Goal: Task Accomplishment & Management: Use online tool/utility

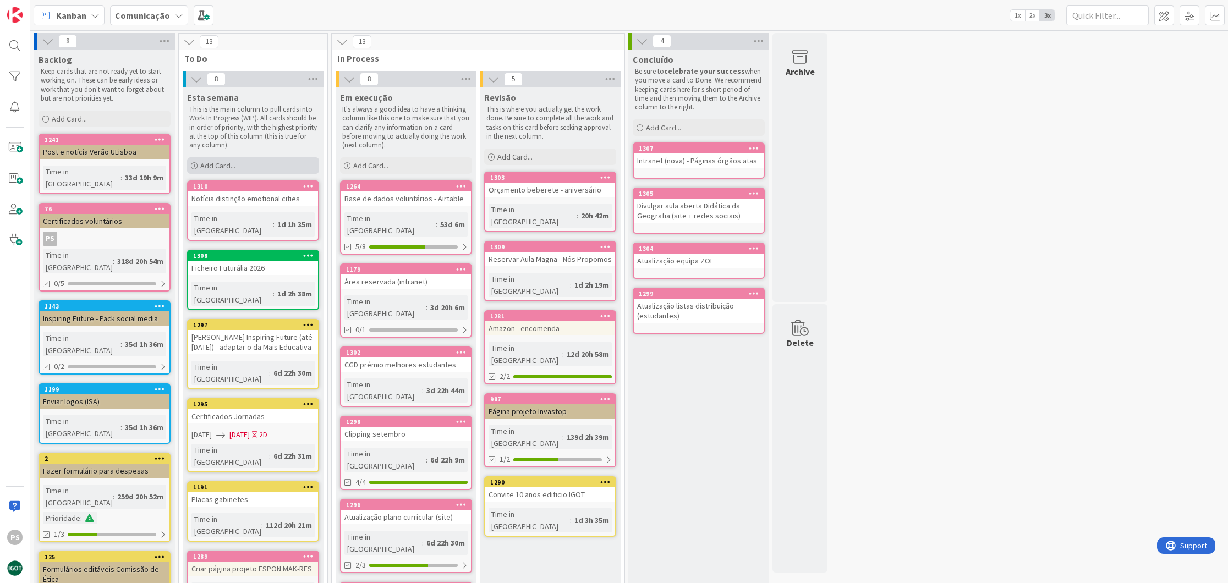
click at [259, 162] on div "Add Card..." at bounding box center [253, 165] width 132 height 17
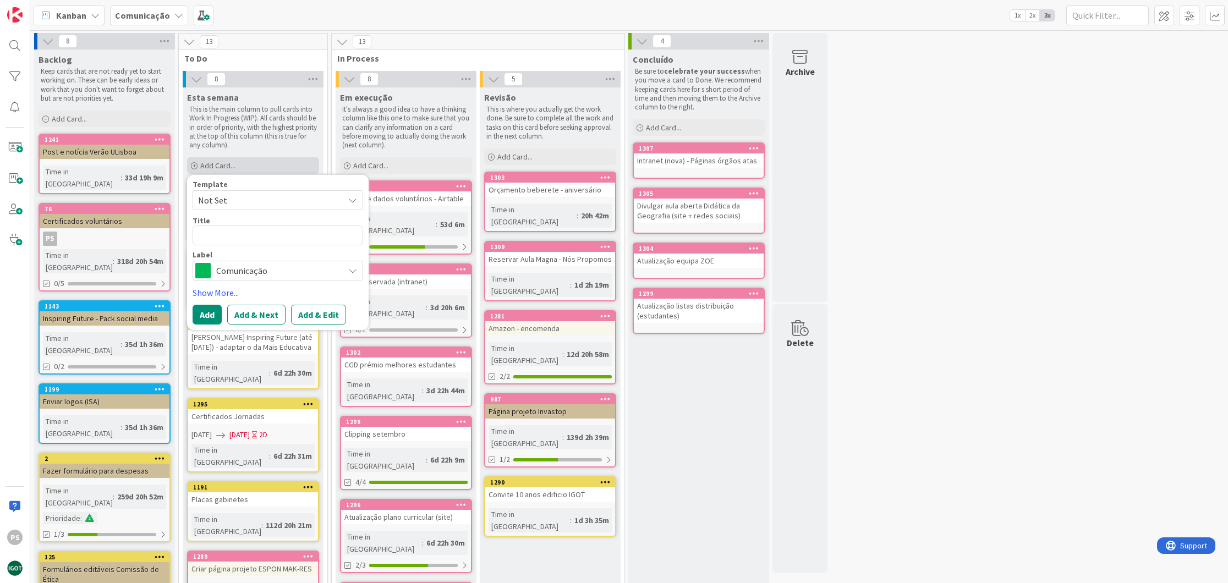
type textarea "x"
type textarea "G"
type textarea "x"
type textarea "Gr"
type textarea "x"
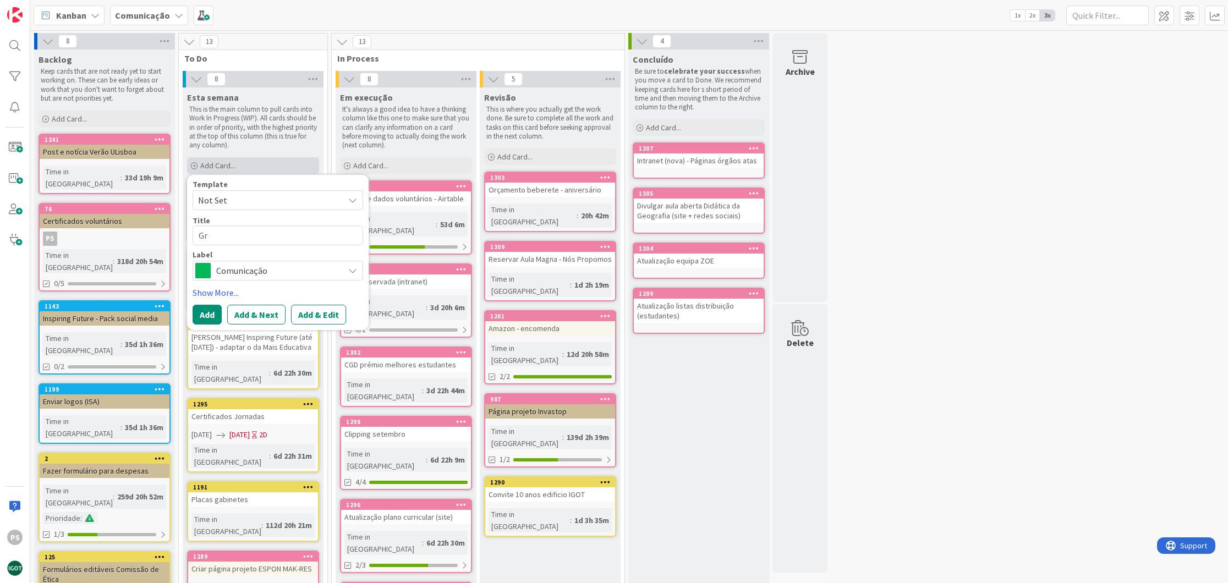
type textarea "Gra"
type textarea "x"
type textarea "Grav"
type textarea "x"
type textarea "Grava"
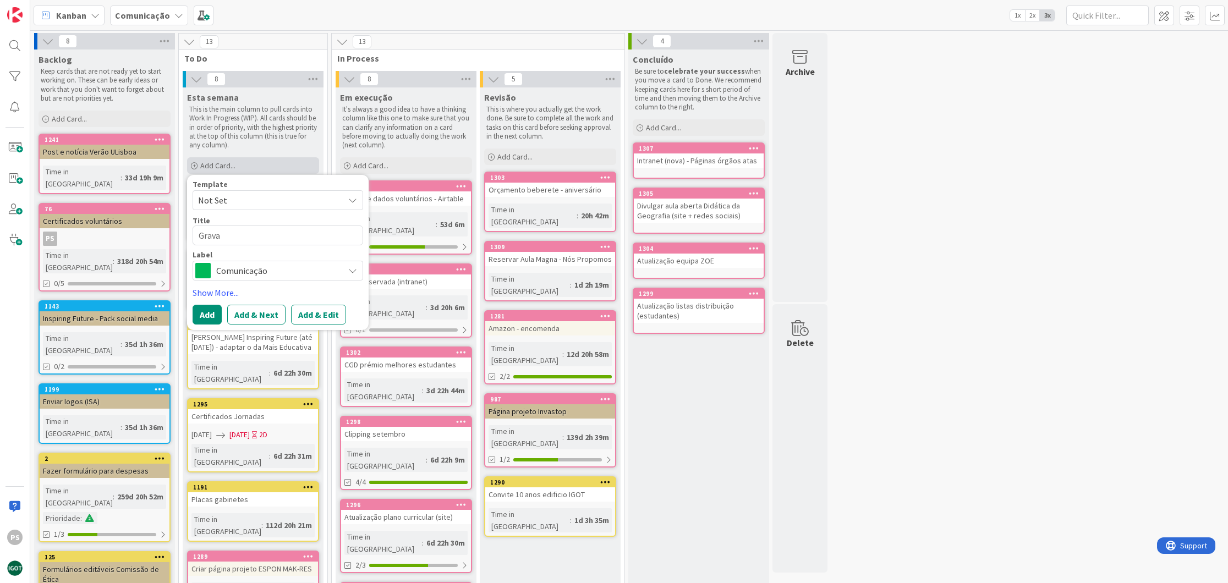
type textarea "x"
type textarea "Gravar"
type textarea "x"
type textarea "Gravar"
type textarea "x"
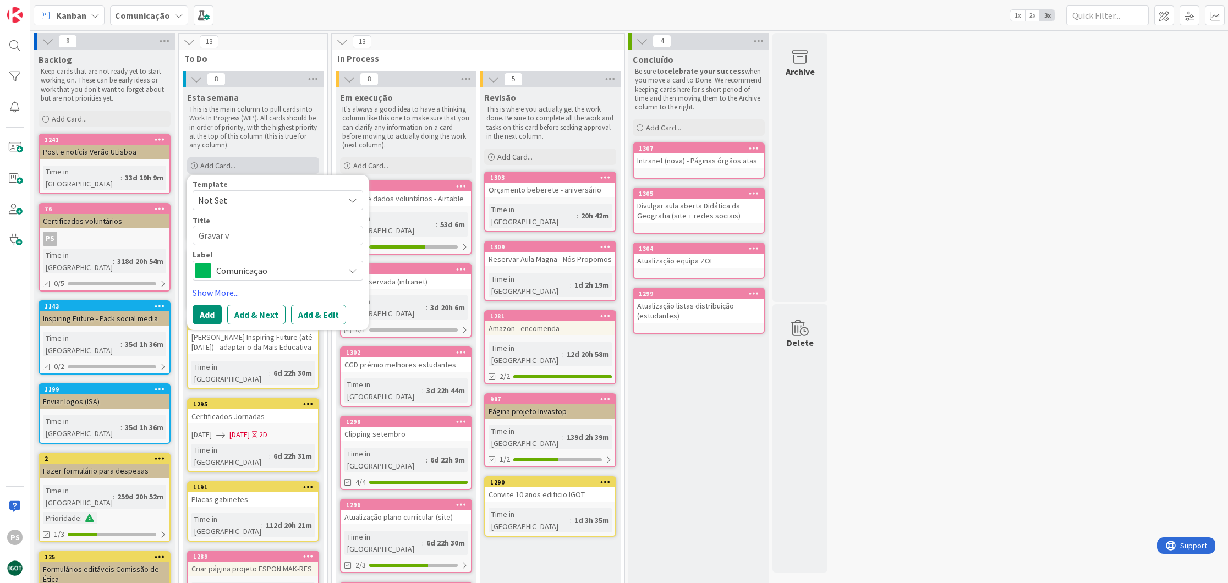
type textarea "Gravar v´"
type textarea "x"
type textarea "Gravar ví"
type textarea "x"
type textarea "Gravar víd"
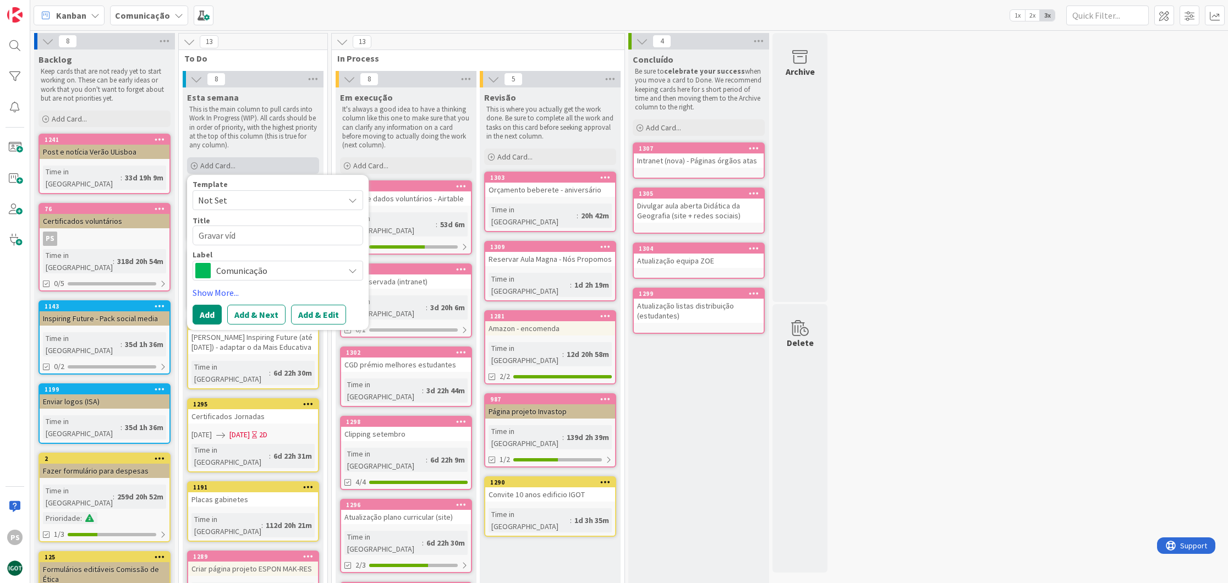
type textarea "x"
type textarea "Gravar víde"
type textarea "x"
type textarea "Gravar vídeo"
type textarea "x"
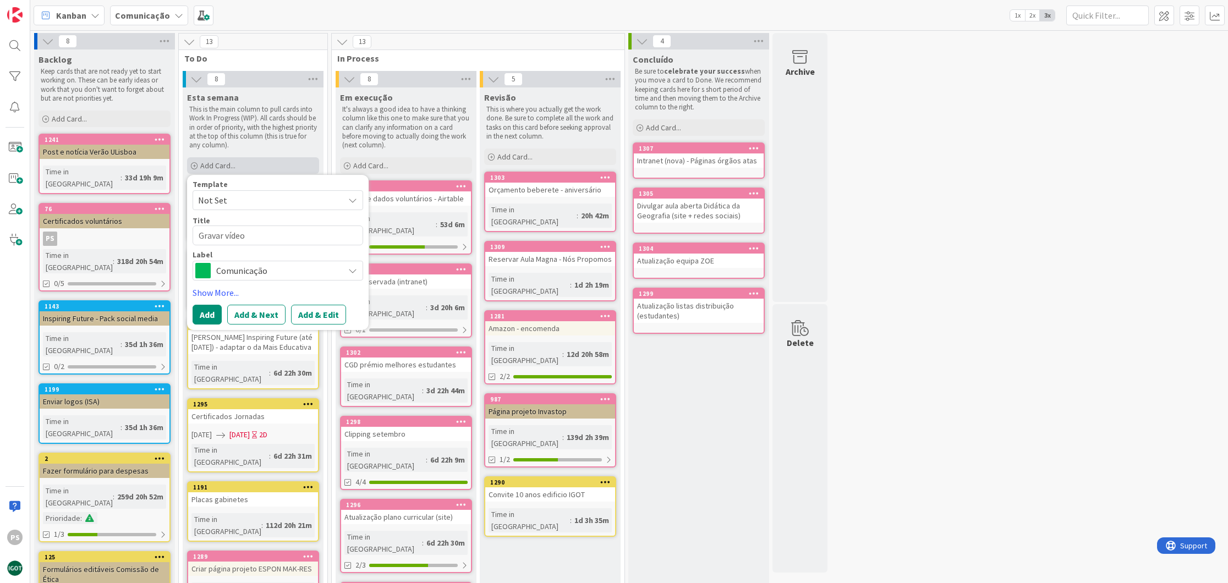
type textarea "Gravar vídeo"
type textarea "x"
type textarea "Gravar vídeo d"
type textarea "x"
type textarea "Gravar vídeo do"
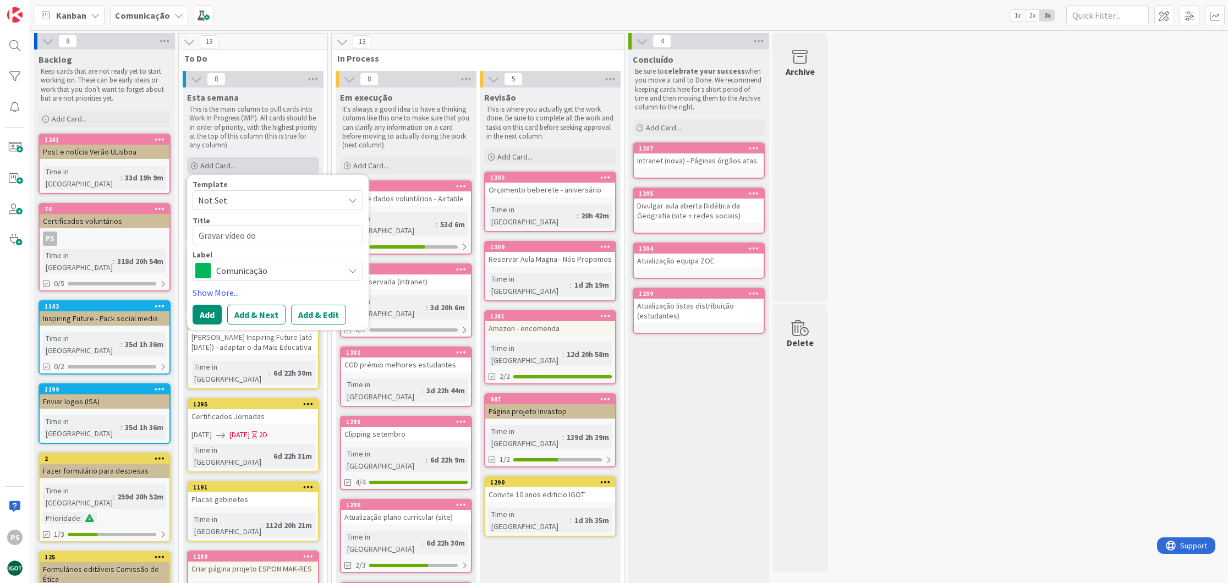
type textarea "x"
type textarea "Gravar vídeo do"
type textarea "x"
type textarea "Gravar vídeo do P"
type textarea "x"
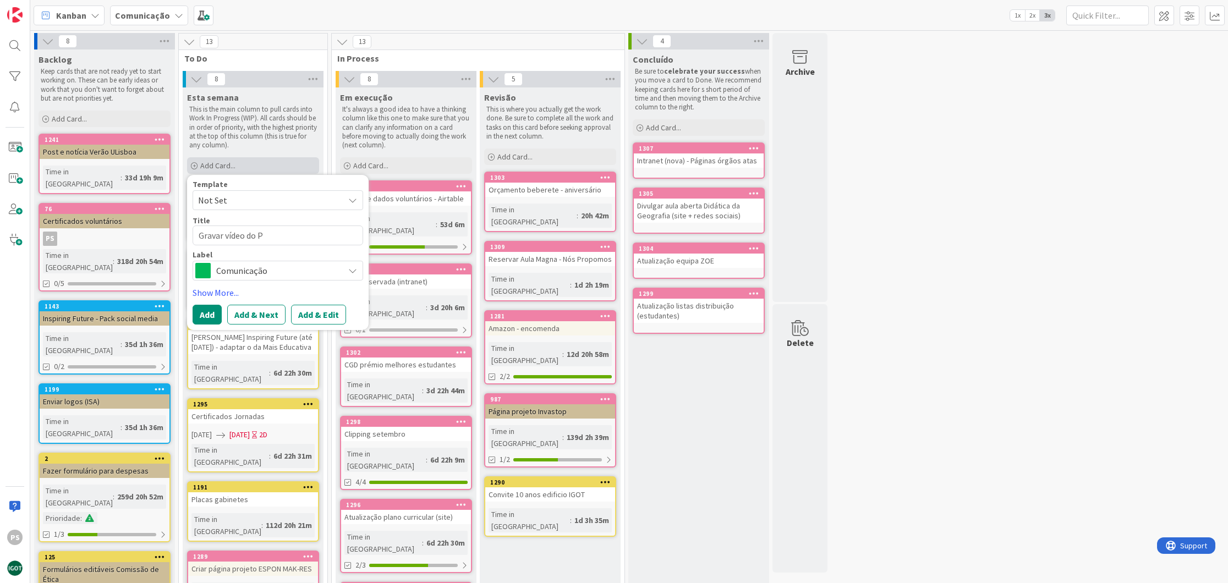
type textarea "Gravar vídeo do Pa"
type textarea "x"
type textarea "Gravar vídeo do Pau"
type textarea "x"
type textarea "Gravar vídeo do [PERSON_NAME]"
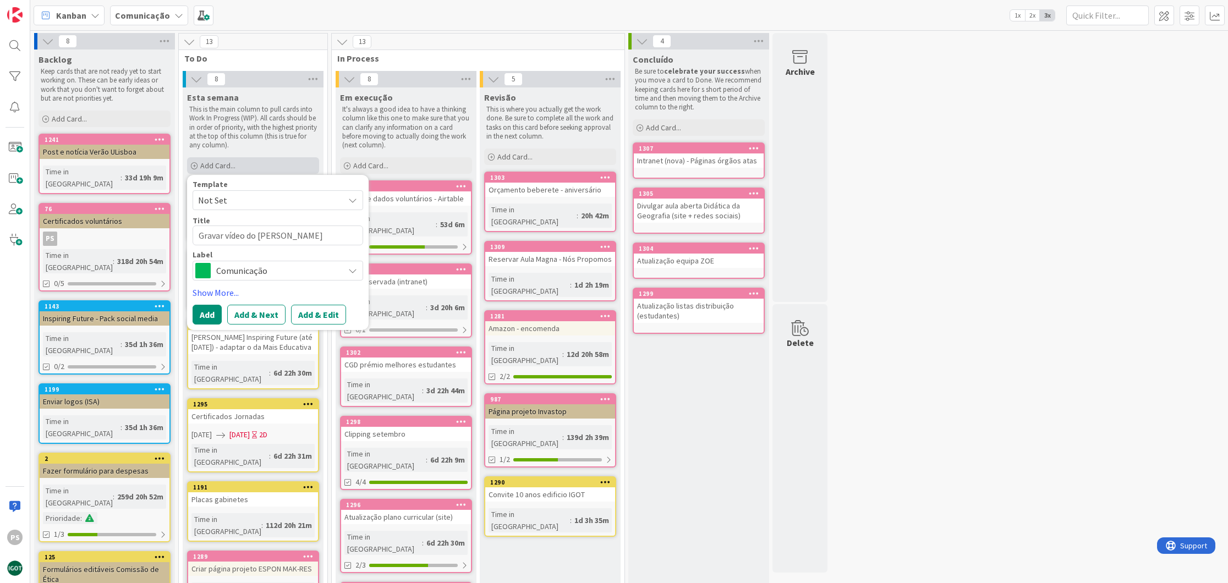
type textarea "x"
type textarea "Gravar vídeo do Paulo"
click at [256, 261] on div "Comunicação" at bounding box center [278, 271] width 171 height 20
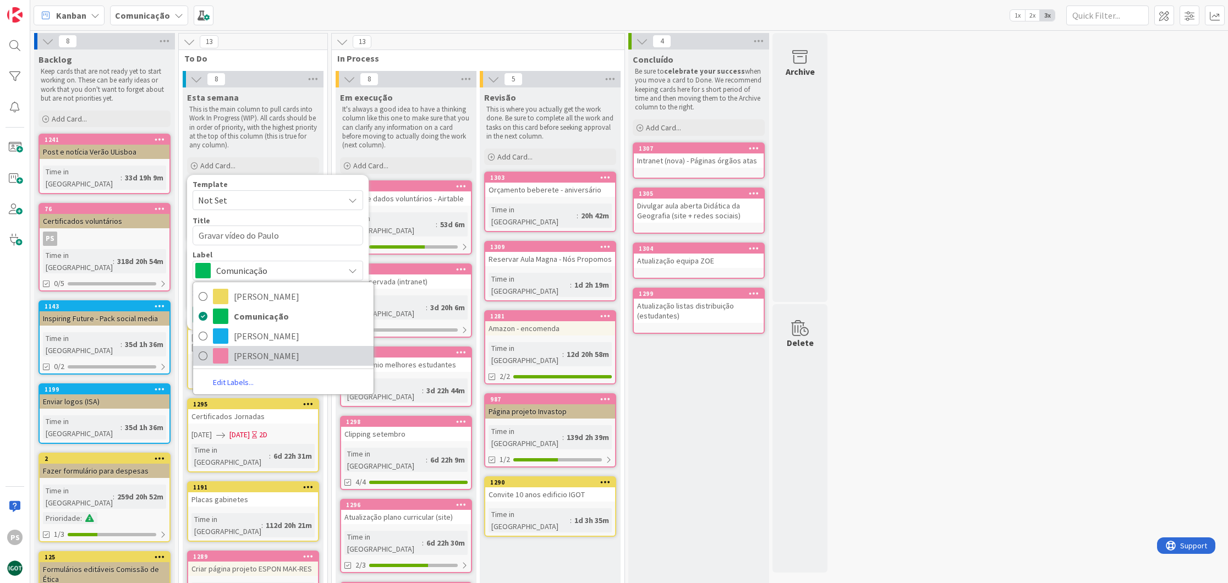
click at [245, 357] on span "[PERSON_NAME]" at bounding box center [301, 356] width 134 height 17
type textarea "x"
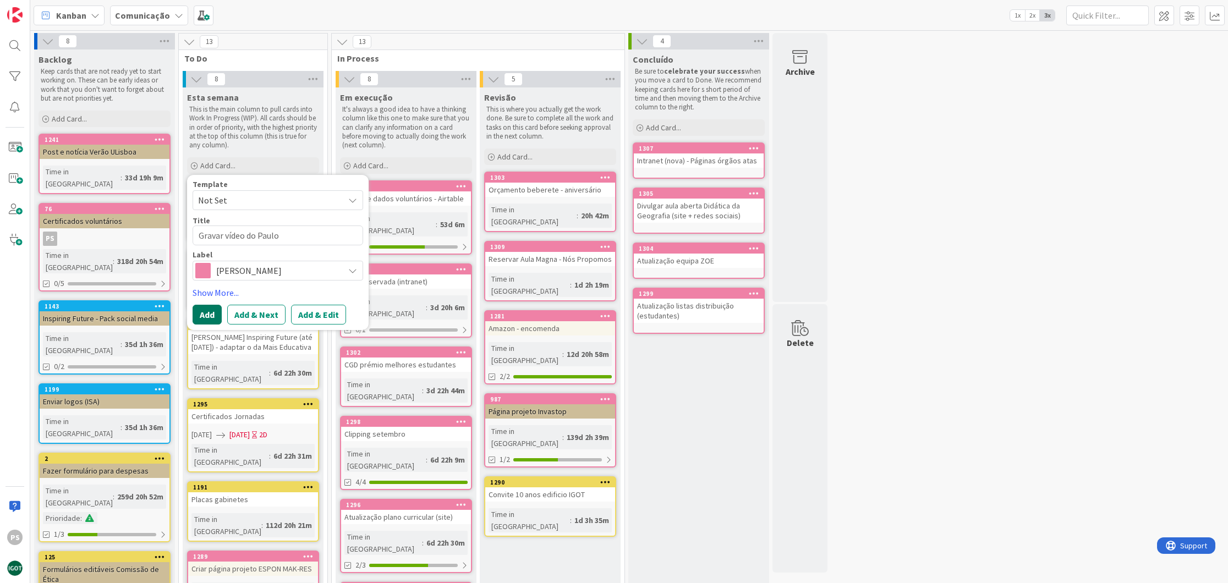
click at [214, 320] on button "Add" at bounding box center [207, 315] width 29 height 20
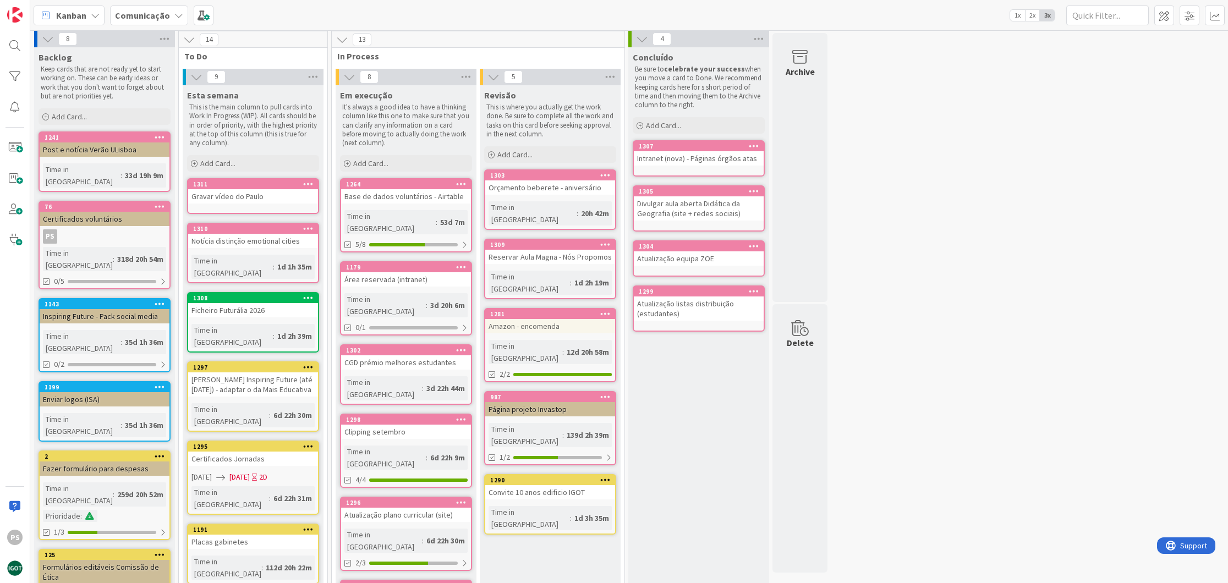
scroll to position [4, 0]
